Goal: Information Seeking & Learning: Learn about a topic

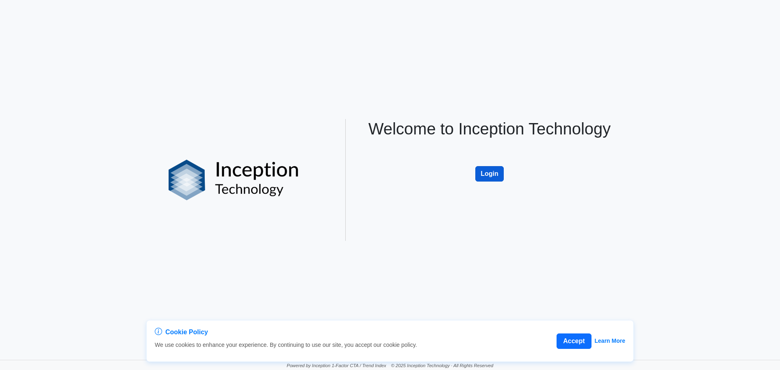
click at [490, 173] on button "Login" at bounding box center [489, 173] width 28 height 15
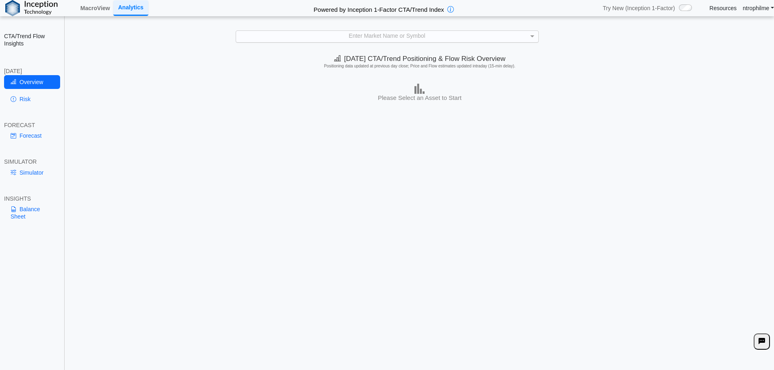
click at [391, 36] on div "Enter Market Name or Symbol" at bounding box center [387, 36] width 302 height 11
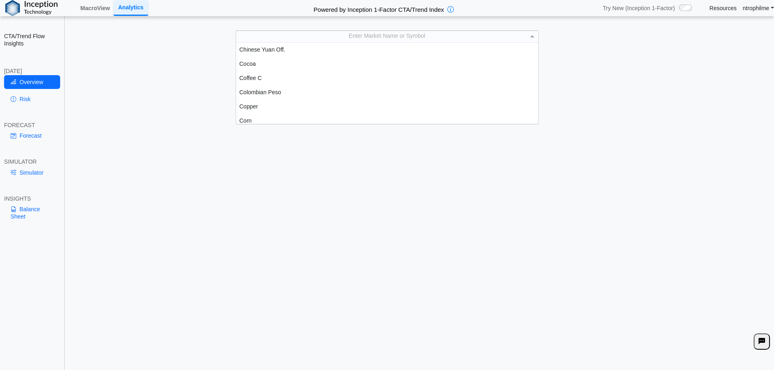
scroll to position [325, 0]
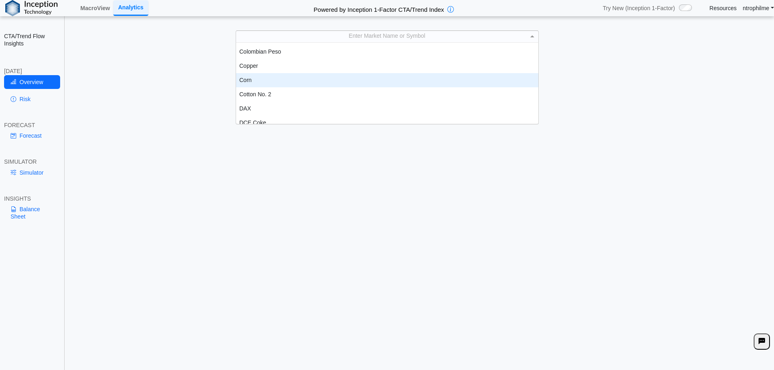
click at [246, 76] on div "Corn" at bounding box center [387, 80] width 302 height 14
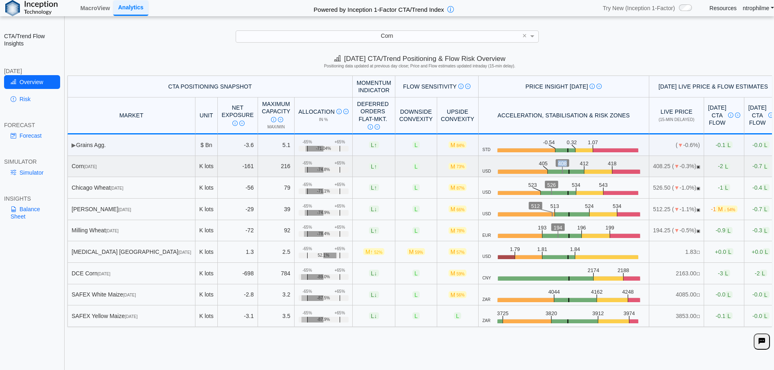
drag, startPoint x: 522, startPoint y: 162, endPoint x: 531, endPoint y: 163, distance: 8.9
click at [531, 163] on icon ".zone-text { font-size: 22px; font-weight: 500; text-anchor: middle; } .price-m…" at bounding box center [568, 166] width 154 height 15
click at [561, 165] on icon ".zone-text { font-size: 22px; font-weight: 500; text-anchor: middle; } .price-m…" at bounding box center [568, 166] width 154 height 15
click at [386, 36] on span "Corn" at bounding box center [387, 35] width 12 height 6
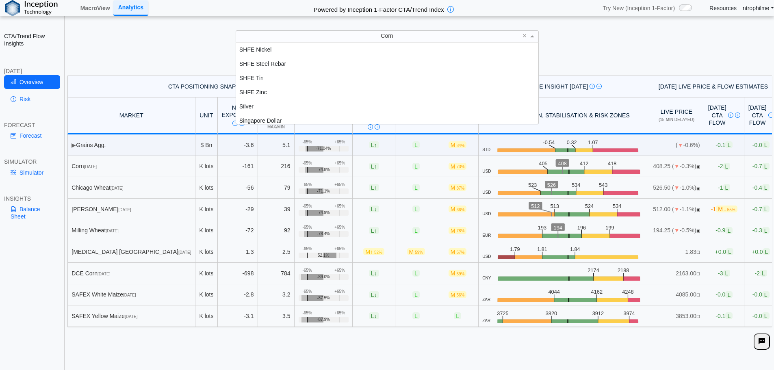
scroll to position [1462, 0]
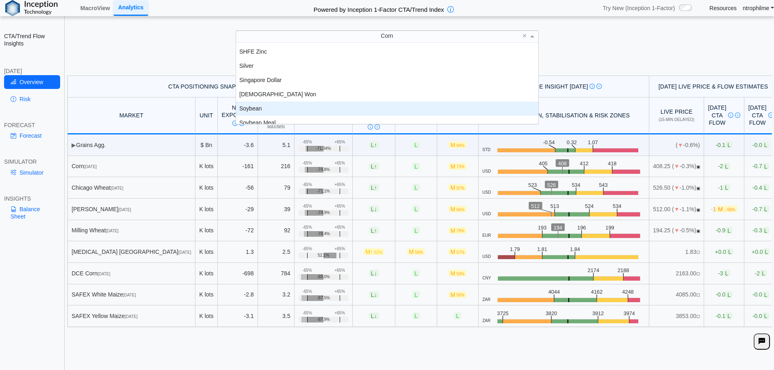
click at [295, 111] on div "Soybean" at bounding box center [387, 109] width 302 height 14
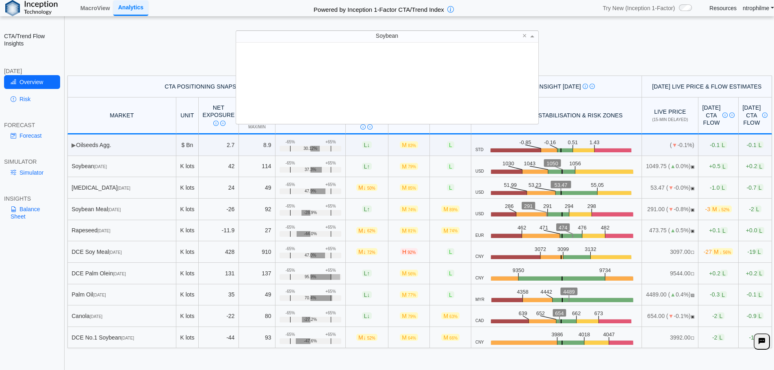
click at [477, 37] on div "Soybean" at bounding box center [387, 36] width 302 height 11
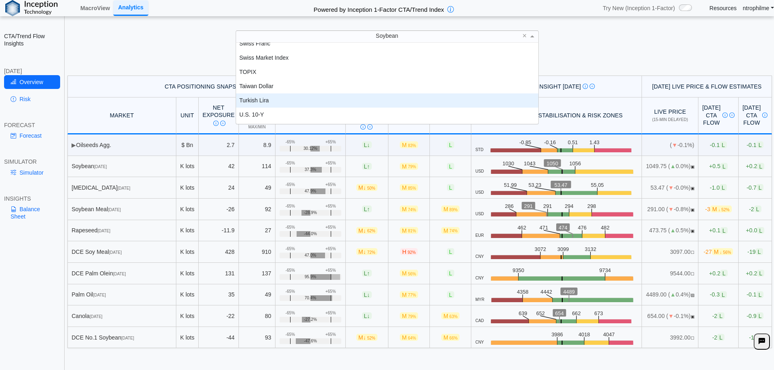
scroll to position [1653, 0]
click at [330, 100] on div "U.S. 5-Y" at bounding box center [387, 102] width 302 height 14
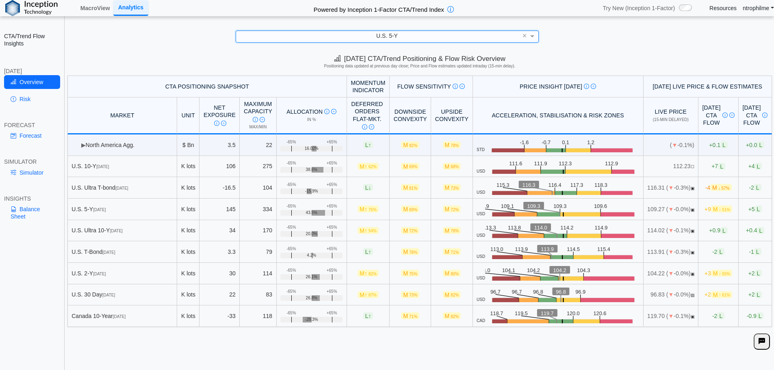
click at [409, 36] on div "U.S. 5-Y" at bounding box center [387, 36] width 302 height 11
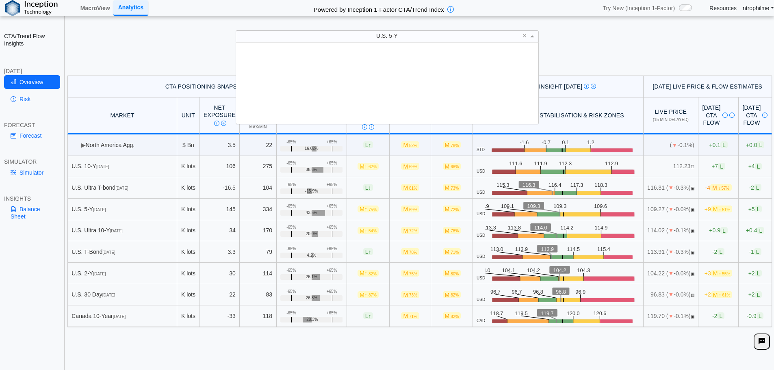
scroll to position [1639, 0]
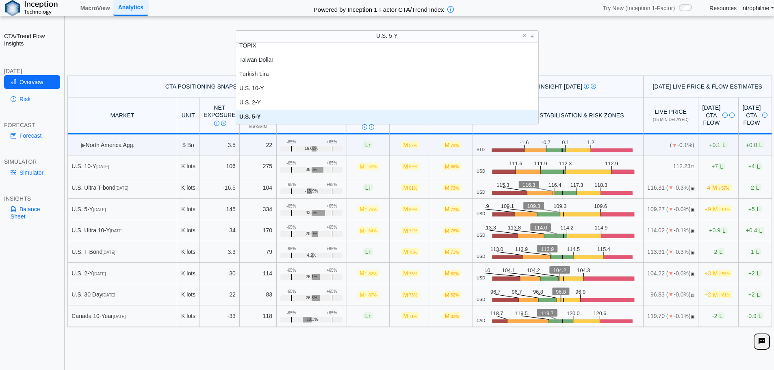
click at [429, 35] on div "U.S. 5-Y" at bounding box center [387, 36] width 302 height 11
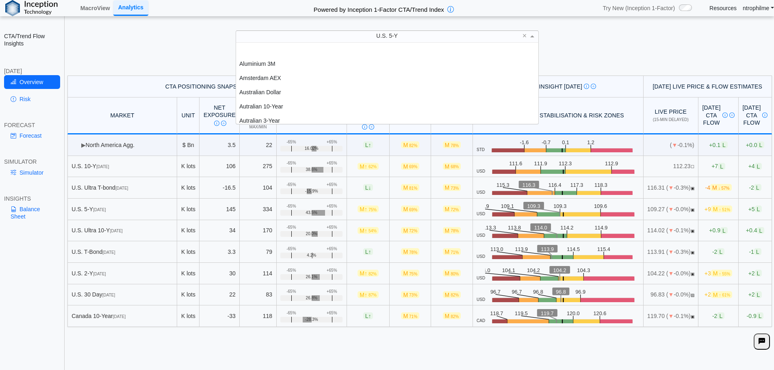
scroll to position [96, 0]
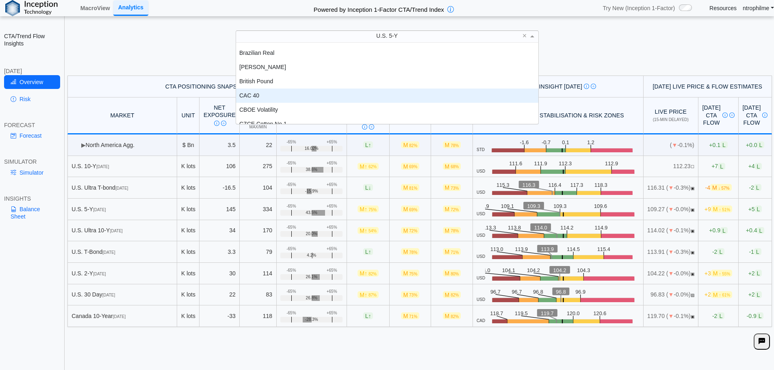
click at [263, 93] on div "CAC 40" at bounding box center [387, 96] width 302 height 14
